Goal: Task Accomplishment & Management: Manage account settings

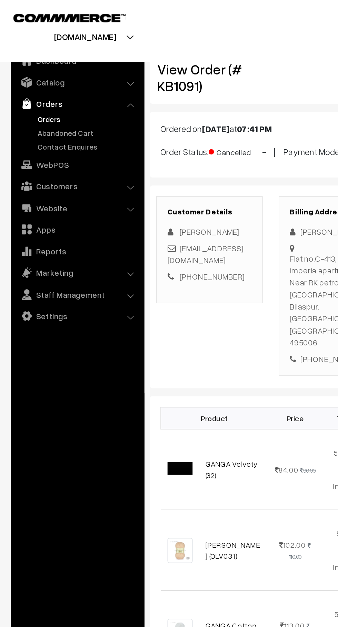
click at [50, 85] on link "Abandoned Cart" at bounding box center [56, 85] width 68 height 7
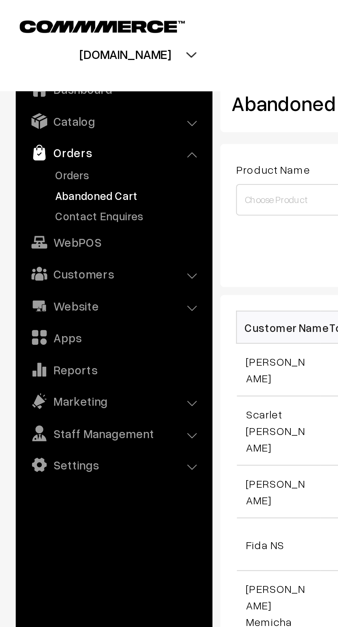
click at [34, 74] on link "Orders" at bounding box center [56, 76] width 68 height 7
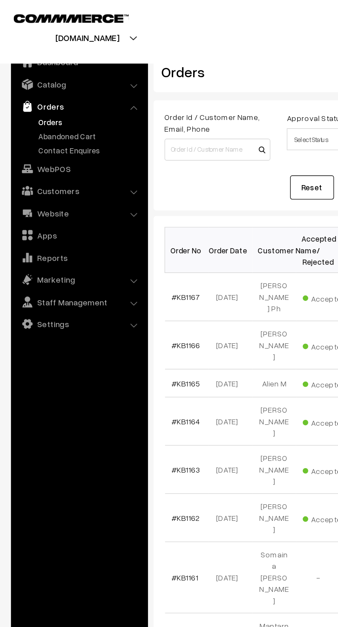
click at [58, 88] on link "Abandoned Cart" at bounding box center [56, 85] width 68 height 7
